Goal: Navigation & Orientation: Find specific page/section

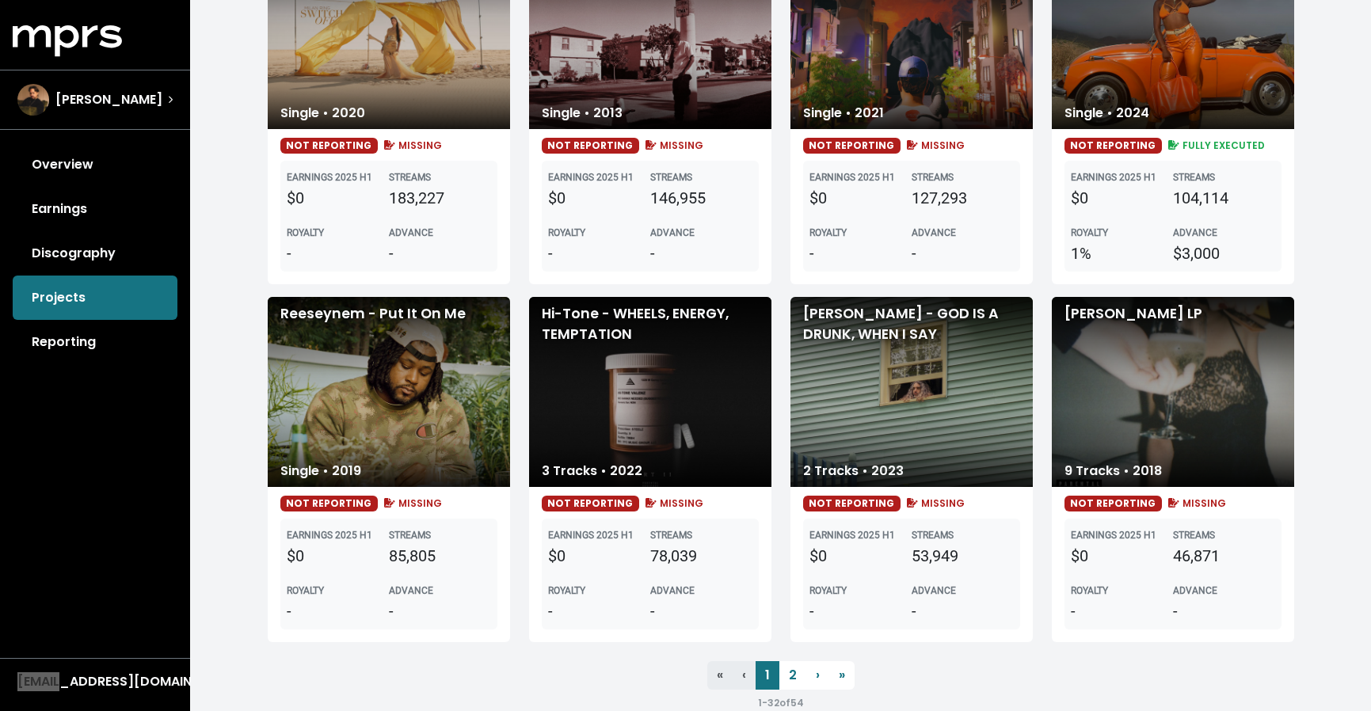
scroll to position [2419, 0]
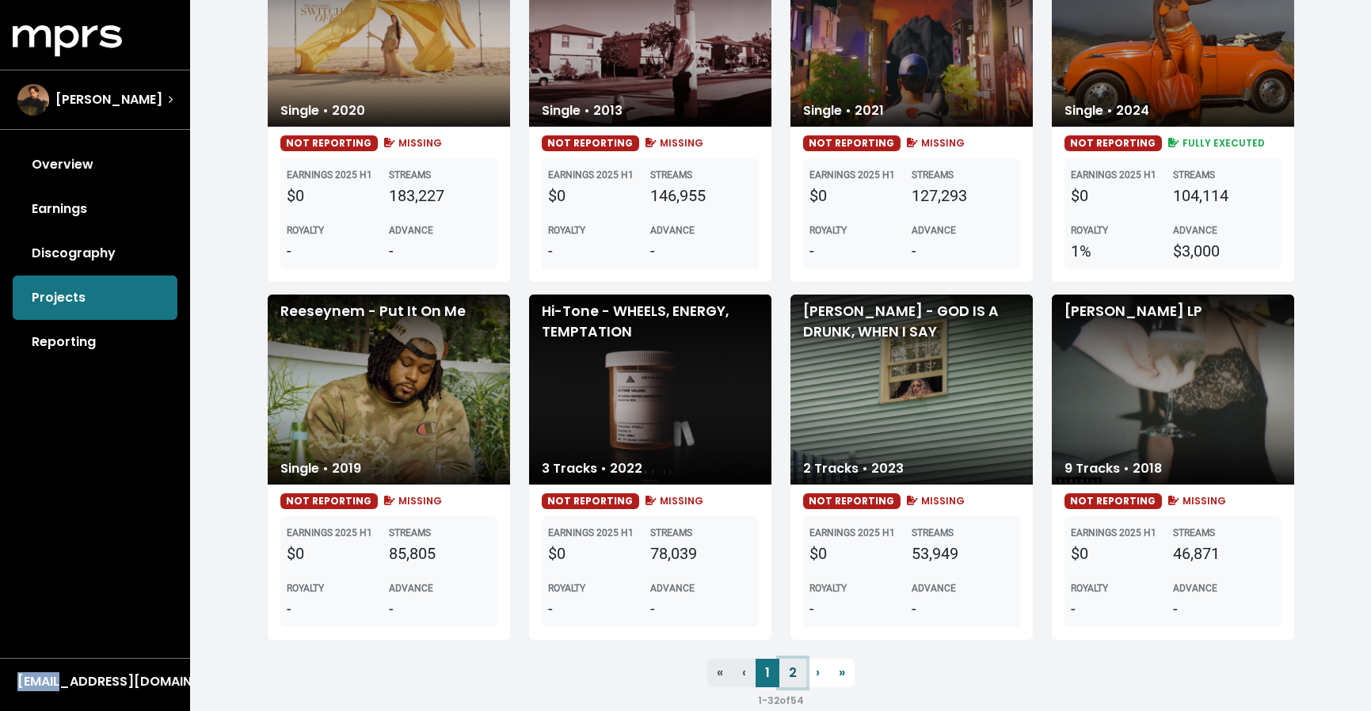
click at [801, 671] on link "2" at bounding box center [792, 673] width 27 height 29
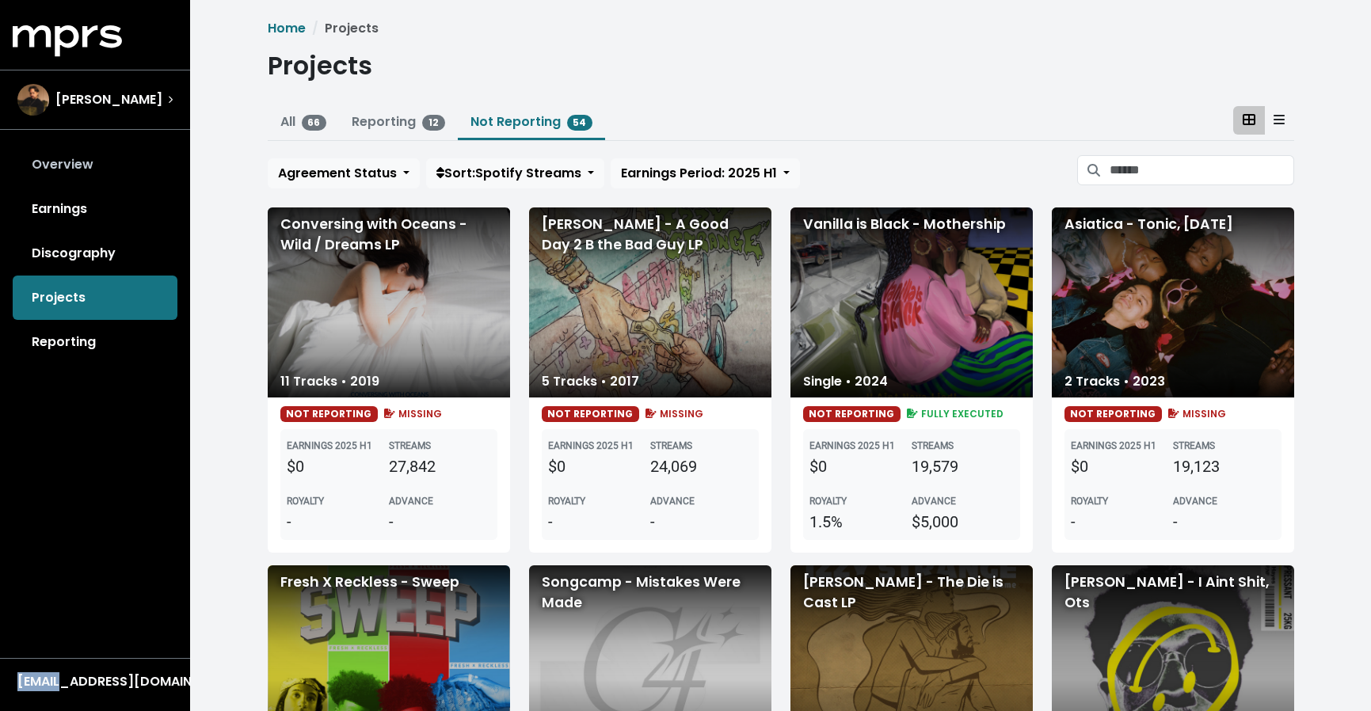
click at [76, 166] on link "Overview" at bounding box center [95, 165] width 165 height 44
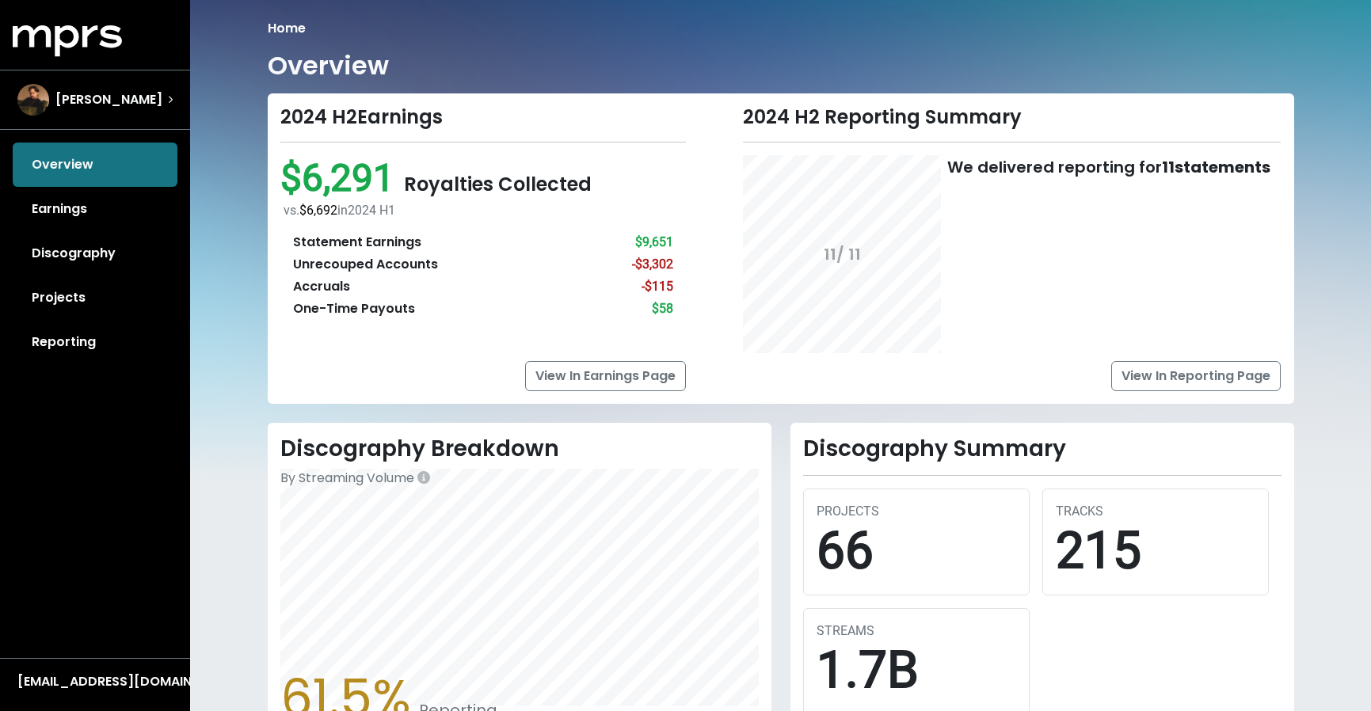
click at [91, 159] on div "Overview Earnings Discography Projects Reporting" at bounding box center [95, 254] width 190 height 222
click at [100, 290] on link "Projects" at bounding box center [95, 298] width 165 height 44
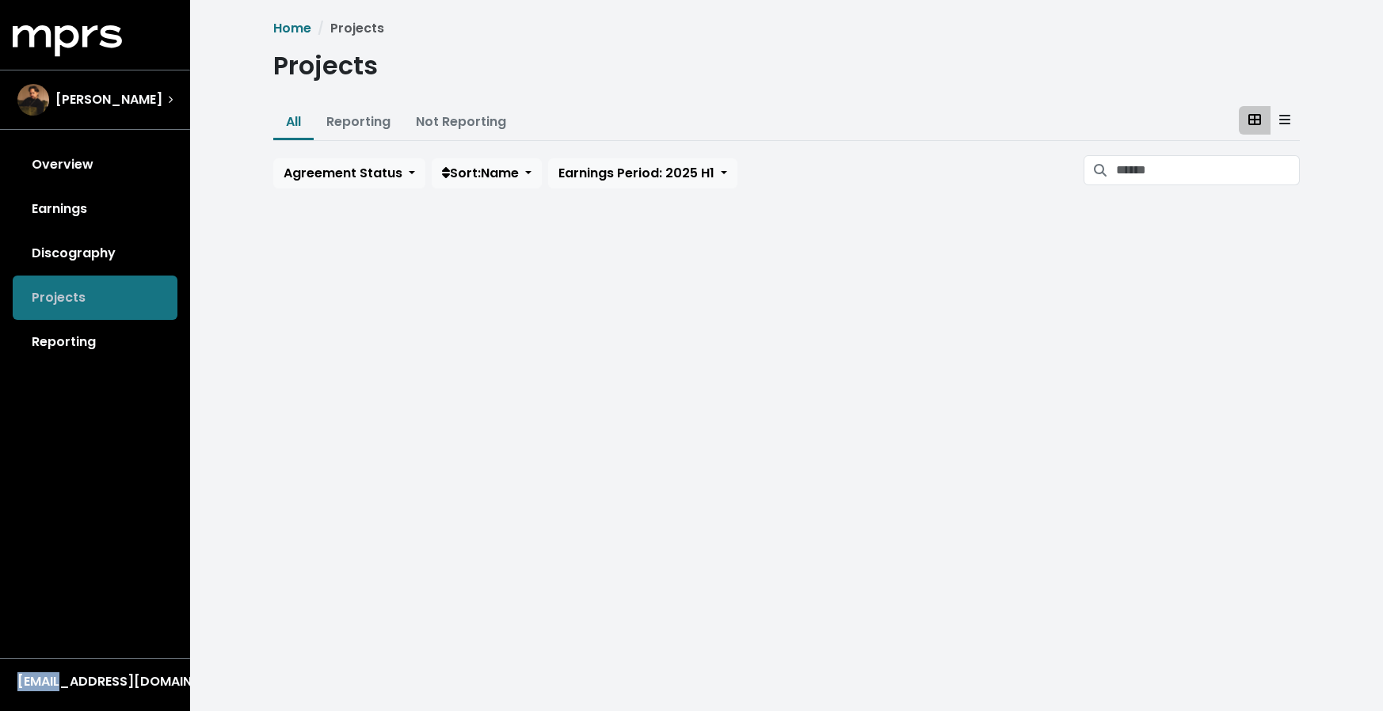
click at [100, 290] on div "Overview Earnings Discography Projects Reporting" at bounding box center [95, 254] width 190 height 222
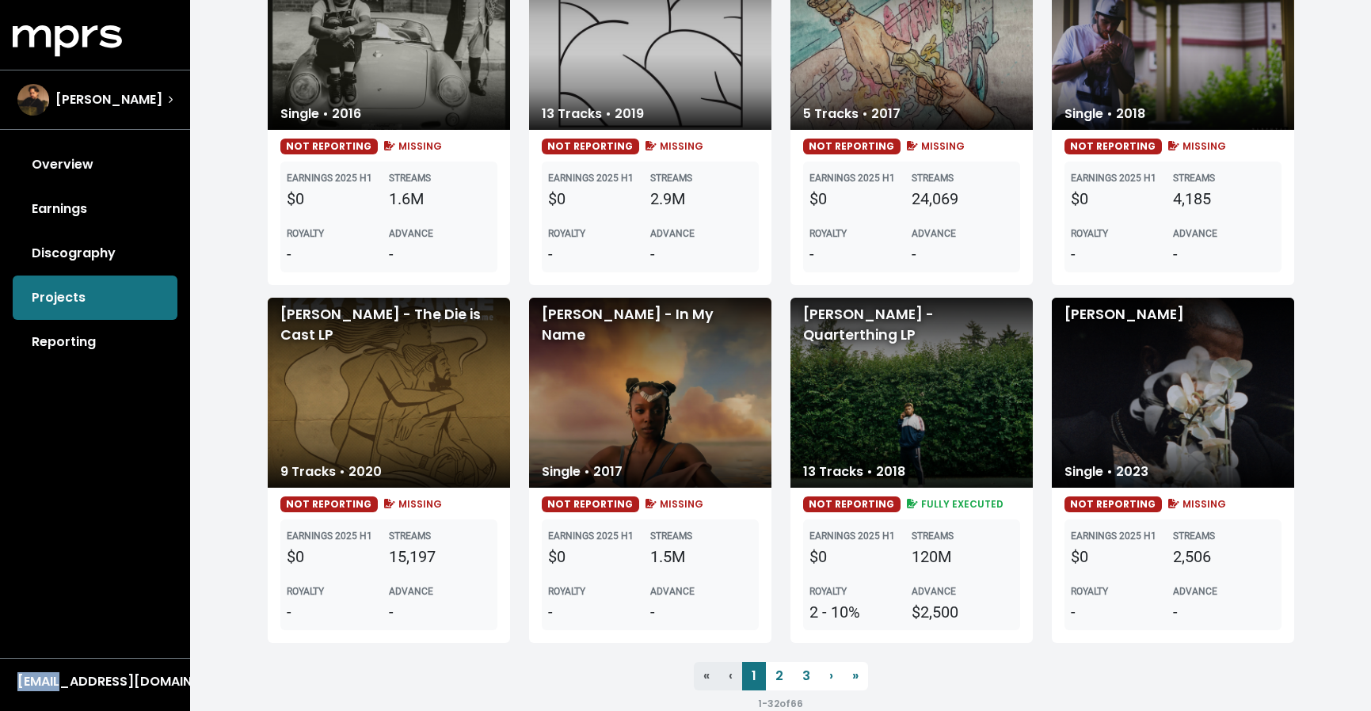
scroll to position [2449, 0]
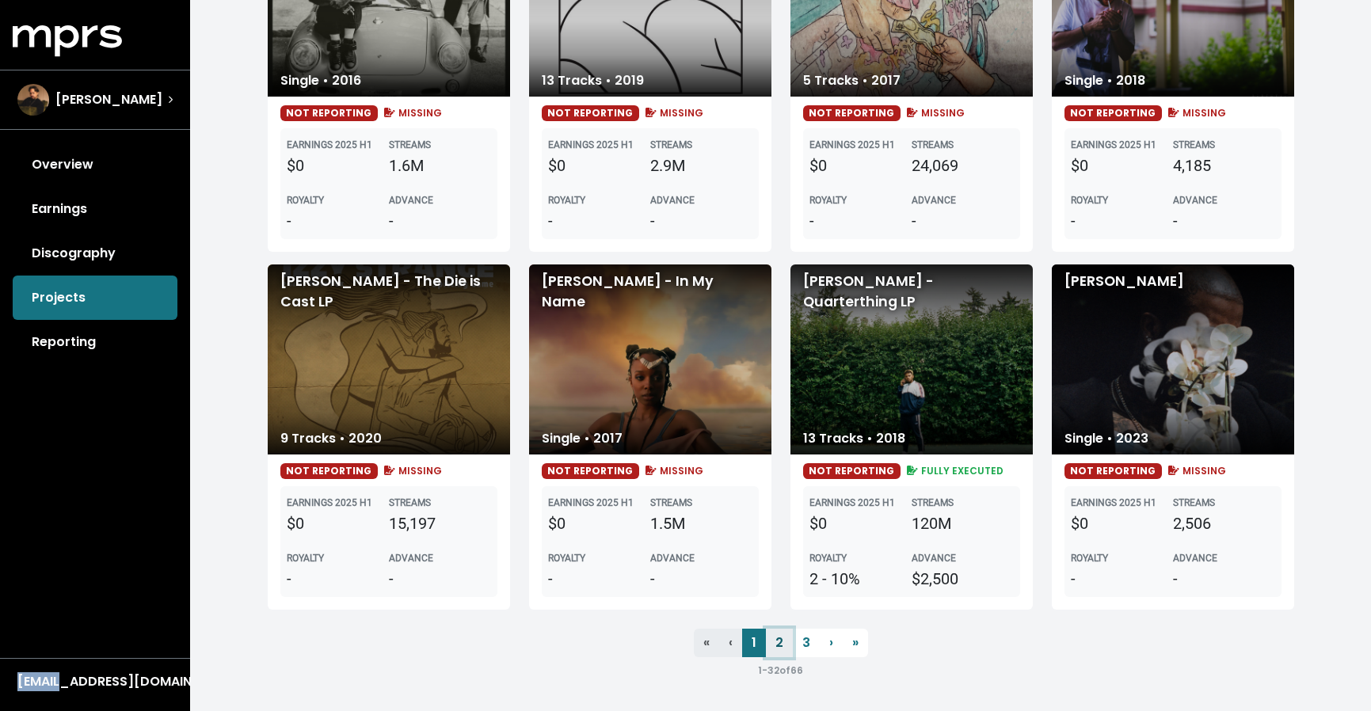
click at [783, 650] on link "2" at bounding box center [779, 643] width 27 height 29
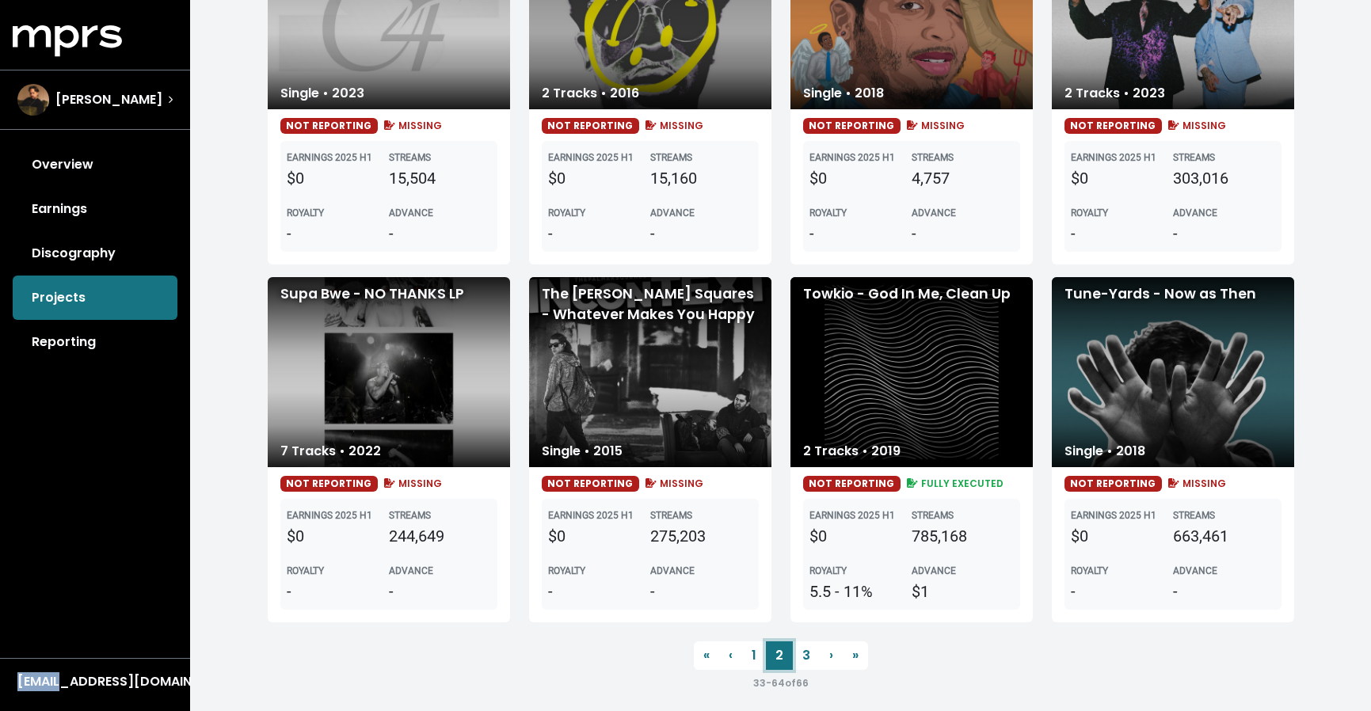
scroll to position [2449, 0]
